Goal: Check status: Check status

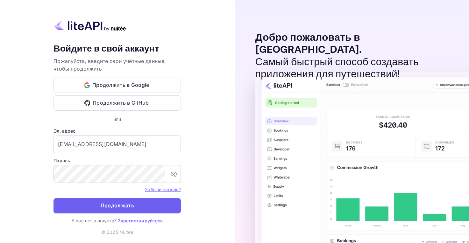
click at [135, 202] on button "Продолжать" at bounding box center [116, 205] width 127 height 15
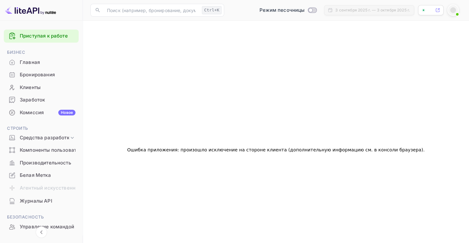
click at [36, 78] on div "Бронирования" at bounding box center [41, 75] width 75 height 12
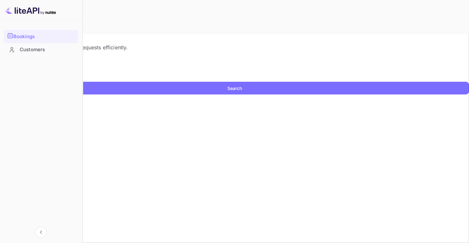
click at [82, 82] on input "text" at bounding box center [41, 77] width 82 height 10
paste input "9761210"
type input "9761210"
click at [228, 92] on ya-tr-span "Поиск" at bounding box center [234, 88] width 13 height 7
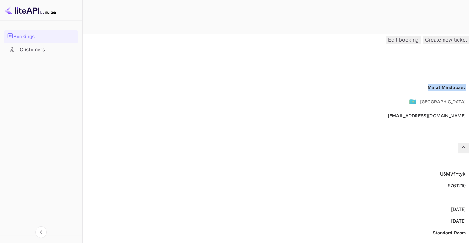
drag, startPoint x: 223, startPoint y: 73, endPoint x: 268, endPoint y: 76, distance: 45.4
click at [268, 82] on div "Full name [PERSON_NAME]" at bounding box center [234, 88] width 469 height 12
copy div "[PERSON_NAME]"
